Goal: Transaction & Acquisition: Book appointment/travel/reservation

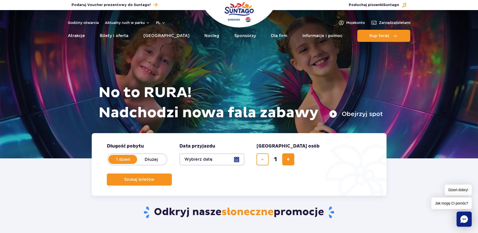
click at [236, 158] on button "Wybierz datę" at bounding box center [211, 159] width 65 height 12
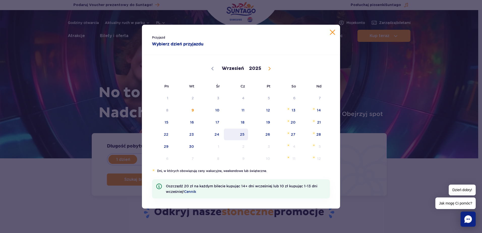
click at [243, 136] on span "25" at bounding box center [235, 135] width 25 height 12
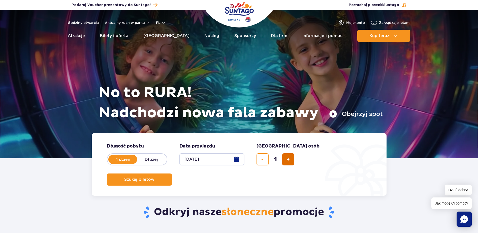
click at [290, 159] on span "dodaj bilet" at bounding box center [288, 159] width 3 height 0
type input "2"
click at [172, 173] on button "Szukaj biletów" at bounding box center [139, 179] width 65 height 12
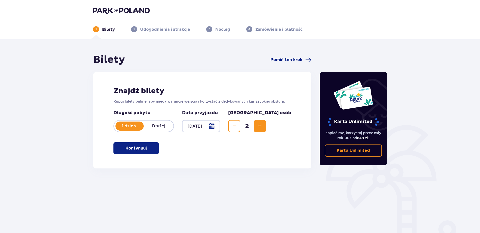
click at [148, 149] on span "button" at bounding box center [148, 148] width 6 height 6
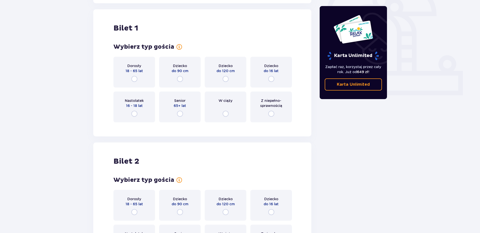
scroll to position [168, 0]
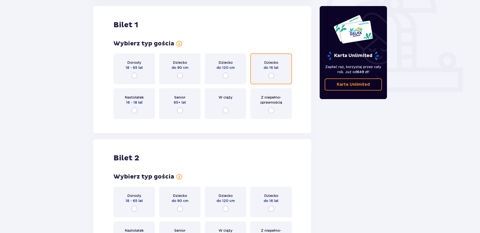
click at [272, 76] on input "radio" at bounding box center [271, 76] width 6 height 6
radio input "true"
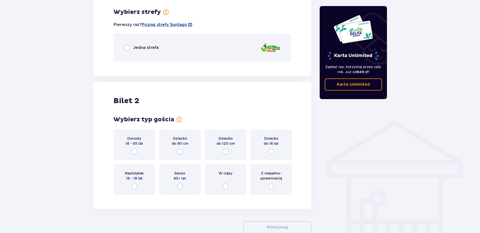
scroll to position [291, 0]
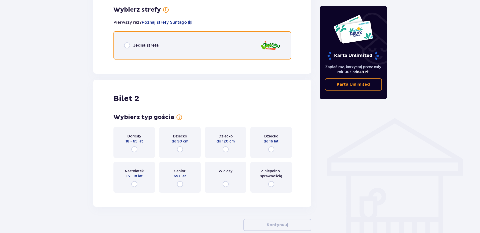
click at [127, 46] on input "radio" at bounding box center [127, 45] width 6 height 6
radio input "true"
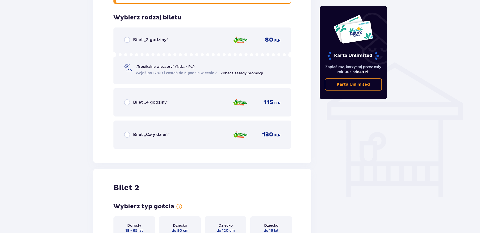
scroll to position [355, 0]
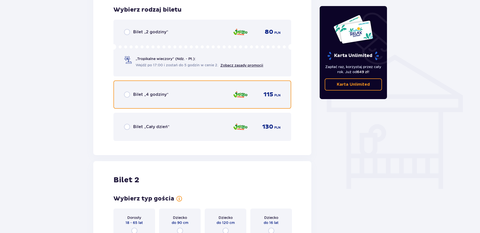
click at [127, 93] on input "radio" at bounding box center [127, 95] width 6 height 6
radio input "true"
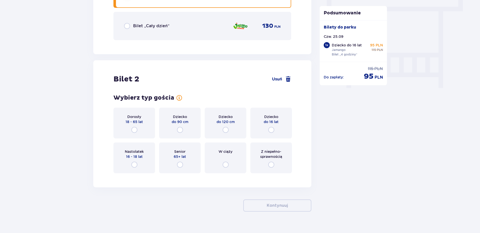
scroll to position [465, 0]
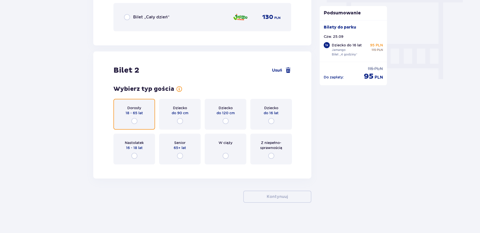
click at [135, 120] on input "radio" at bounding box center [134, 121] width 6 height 6
radio input "true"
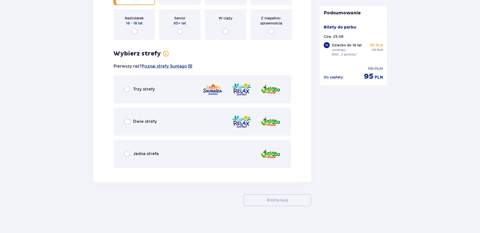
scroll to position [593, 0]
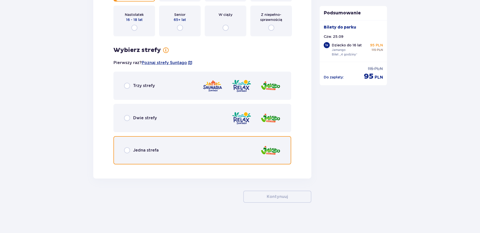
click at [125, 148] on input "radio" at bounding box center [127, 150] width 6 height 6
radio input "true"
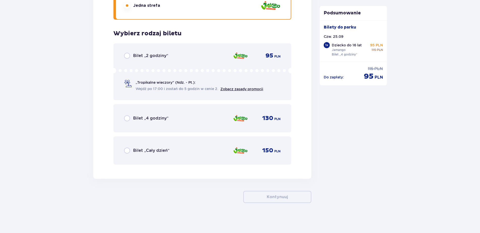
scroll to position [738, 0]
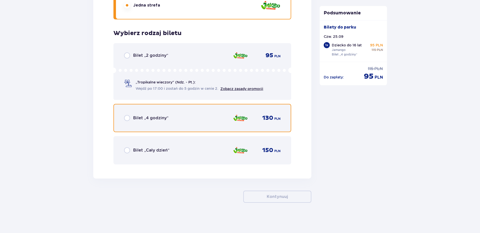
click at [127, 116] on input "radio" at bounding box center [127, 118] width 6 height 6
radio input "true"
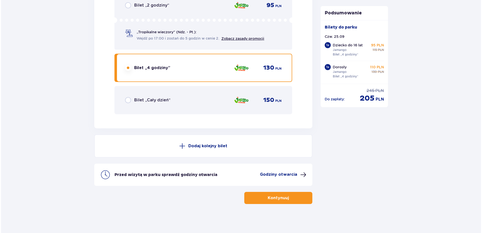
scroll to position [789, 0]
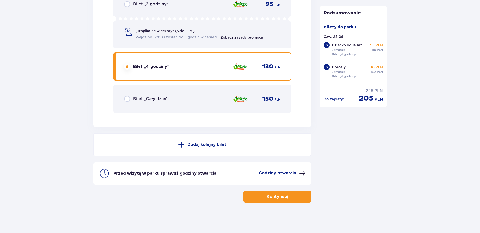
click at [283, 175] on p "Godziny otwarcia" at bounding box center [277, 173] width 37 height 6
